Goal: Information Seeking & Learning: Learn about a topic

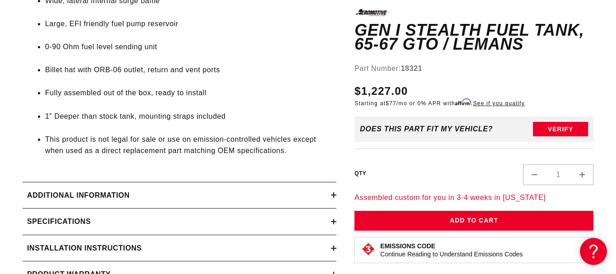
scroll to position [644, 0]
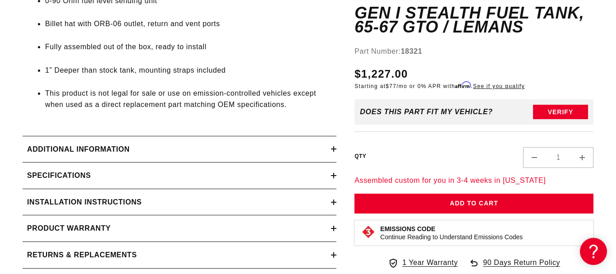
click at [335, 162] on summary "Additional information" at bounding box center [180, 149] width 314 height 26
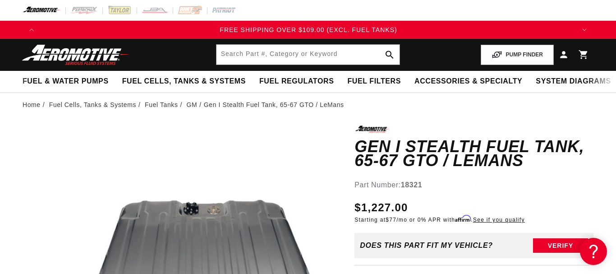
scroll to position [0, 1605]
click at [193, 104] on link "GM" at bounding box center [192, 105] width 11 height 10
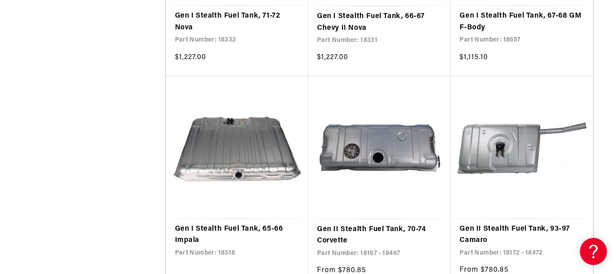
scroll to position [1380, 0]
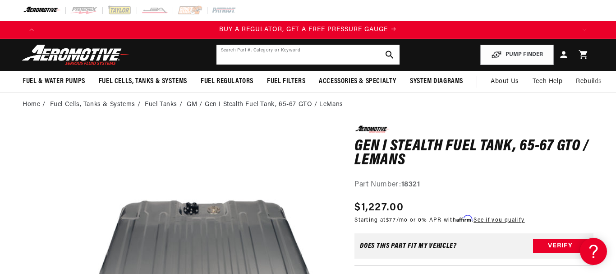
click at [302, 53] on input "text" at bounding box center [308, 55] width 184 height 20
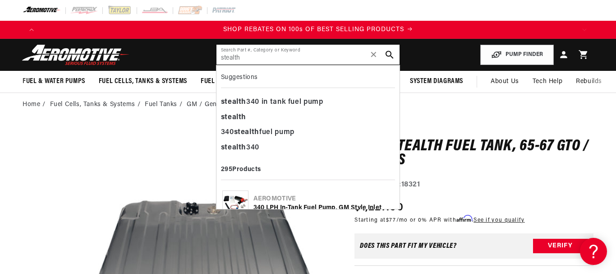
scroll to position [0, 1070]
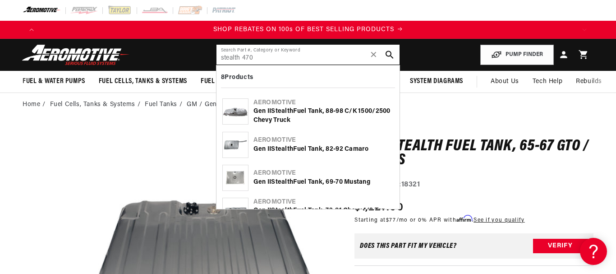
type input "stealth 470"
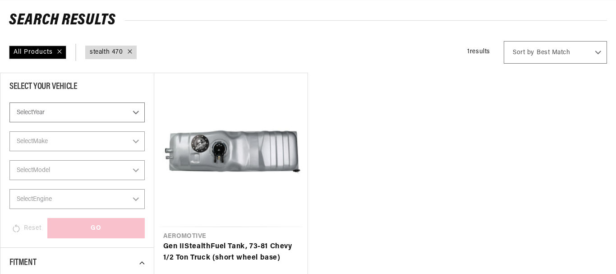
scroll to position [276, 0]
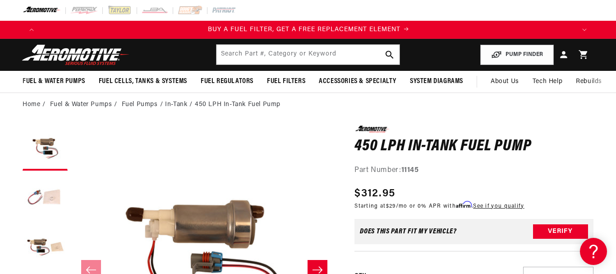
scroll to position [0, 535]
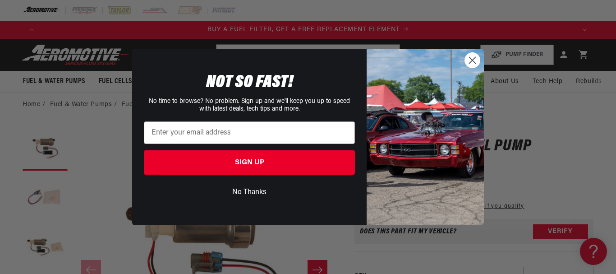
click at [478, 62] on circle "Close dialog" at bounding box center [472, 60] width 15 height 15
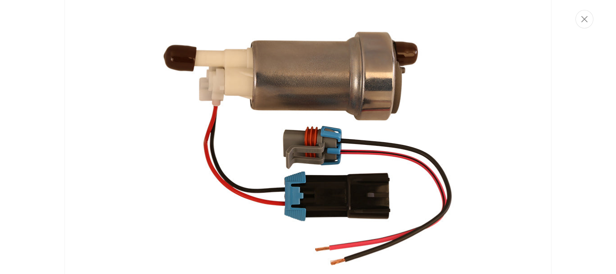
scroll to position [0, 1070]
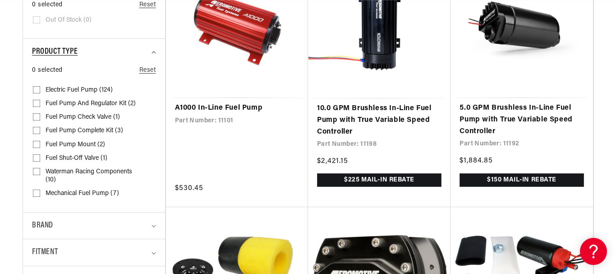
scroll to position [0, 535]
click at [150, 55] on summary "Product type" at bounding box center [94, 52] width 124 height 27
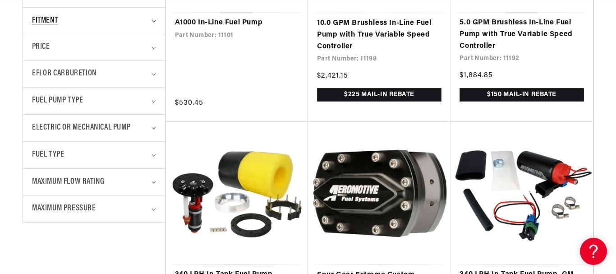
scroll to position [368, 0]
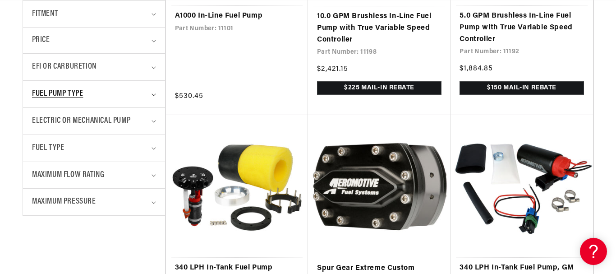
click at [149, 96] on summary "Fuel Pump Type" at bounding box center [94, 94] width 124 height 27
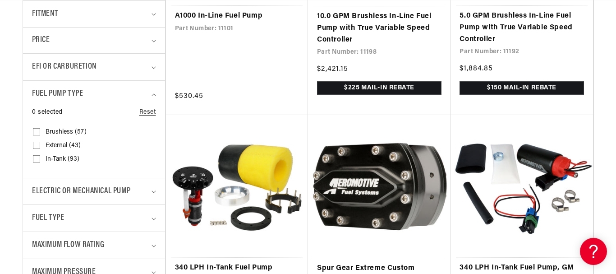
click at [39, 160] on input "In-Tank (93) In-Tank (93 products)" at bounding box center [36, 160] width 7 height 7
checkbox input "true"
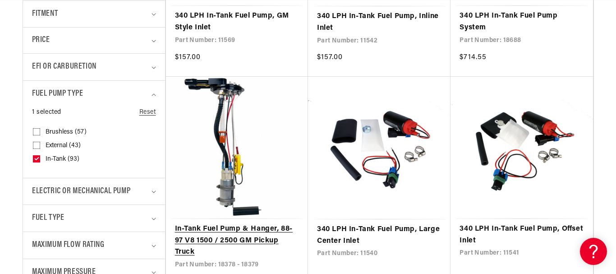
scroll to position [414, 0]
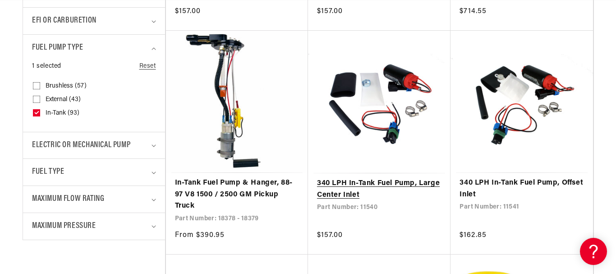
click at [333, 178] on link "340 LPH In-Tank Fuel Pump, Large Center Inlet" at bounding box center [379, 189] width 124 height 23
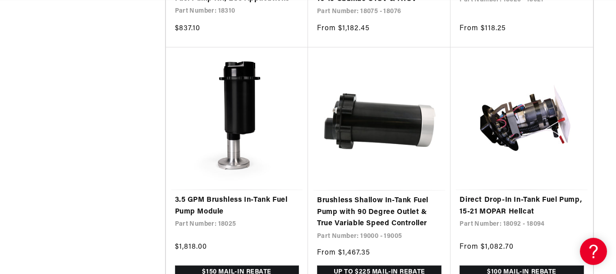
scroll to position [1702, 0]
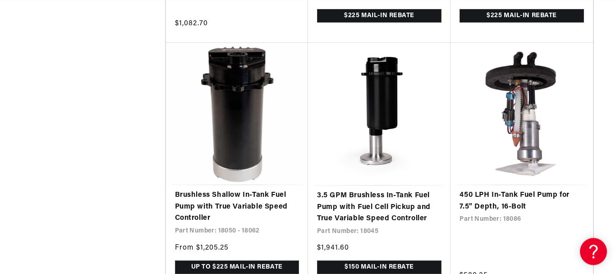
scroll to position [3220, 0]
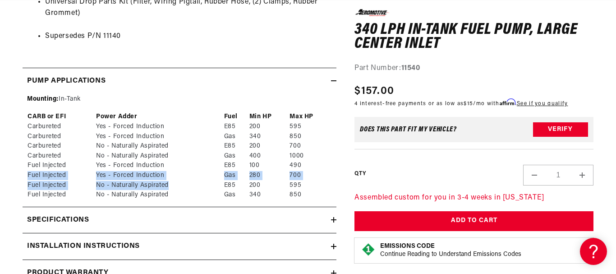
drag, startPoint x: 26, startPoint y: 185, endPoint x: 226, endPoint y: 203, distance: 201.6
click at [214, 199] on div "Mounting: In-Tank CARB or EFI Power Adder Fuel Min HP Max HP Carbureted Yes - F…" at bounding box center [180, 147] width 314 height 106
click at [303, 180] on td "700" at bounding box center [310, 175] width 43 height 10
